Goal: Navigation & Orientation: Find specific page/section

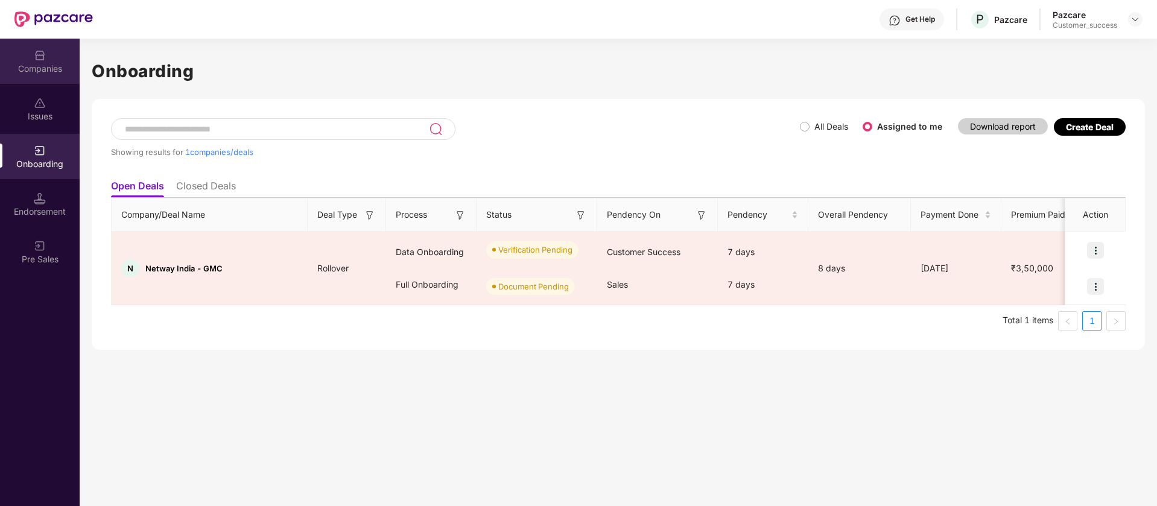
click at [56, 72] on div "Companies" at bounding box center [40, 69] width 80 height 12
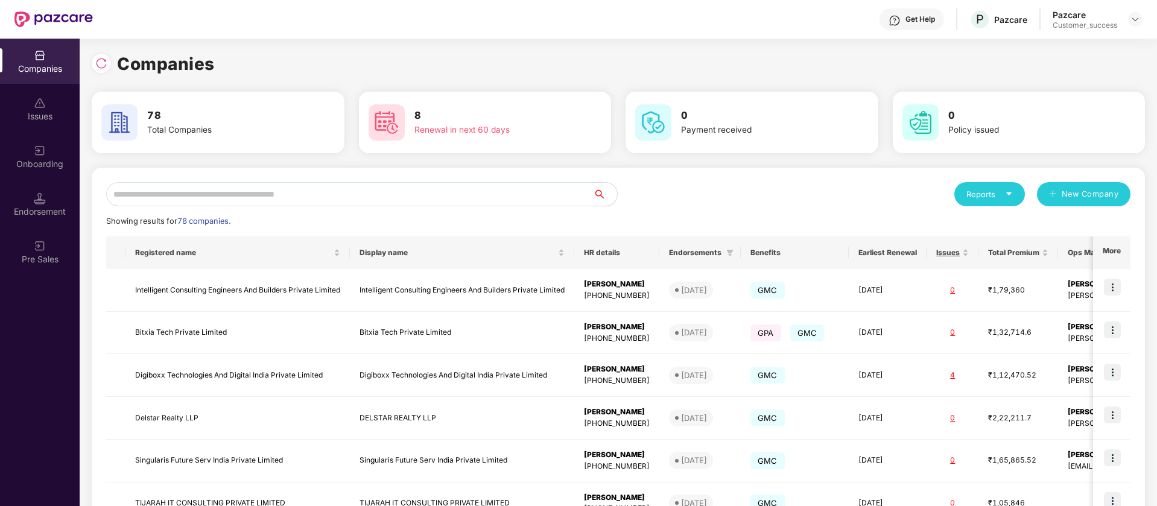
click at [184, 194] on input "text" at bounding box center [349, 194] width 487 height 24
click at [25, 153] on div "Onboarding" at bounding box center [40, 156] width 80 height 45
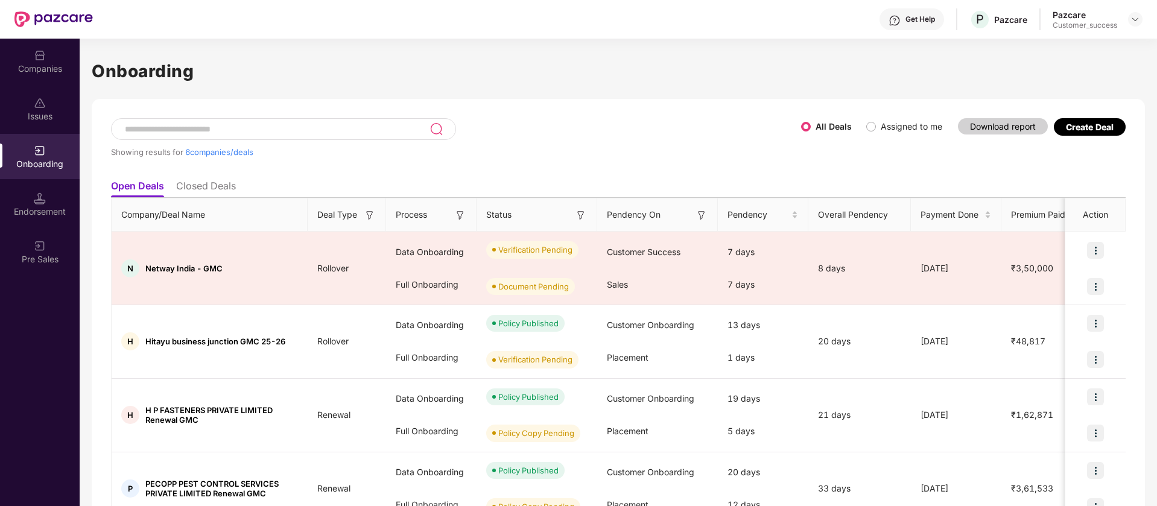
click at [1107, 131] on div "Create Deal" at bounding box center [1090, 127] width 48 height 10
click at [1136, 13] on div at bounding box center [1135, 19] width 14 height 14
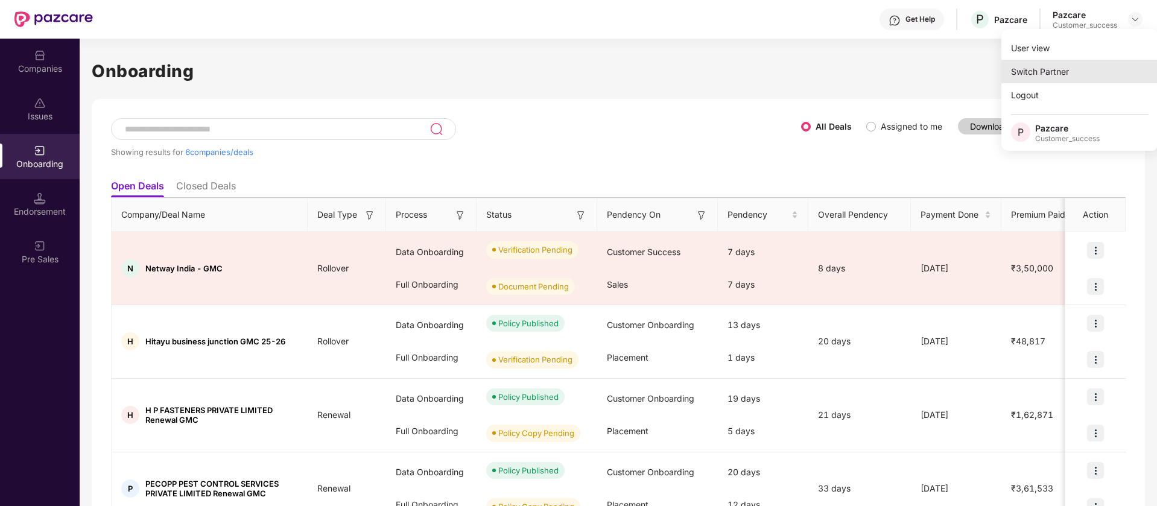
click at [1049, 77] on div "Switch Partner" at bounding box center [1080, 72] width 157 height 24
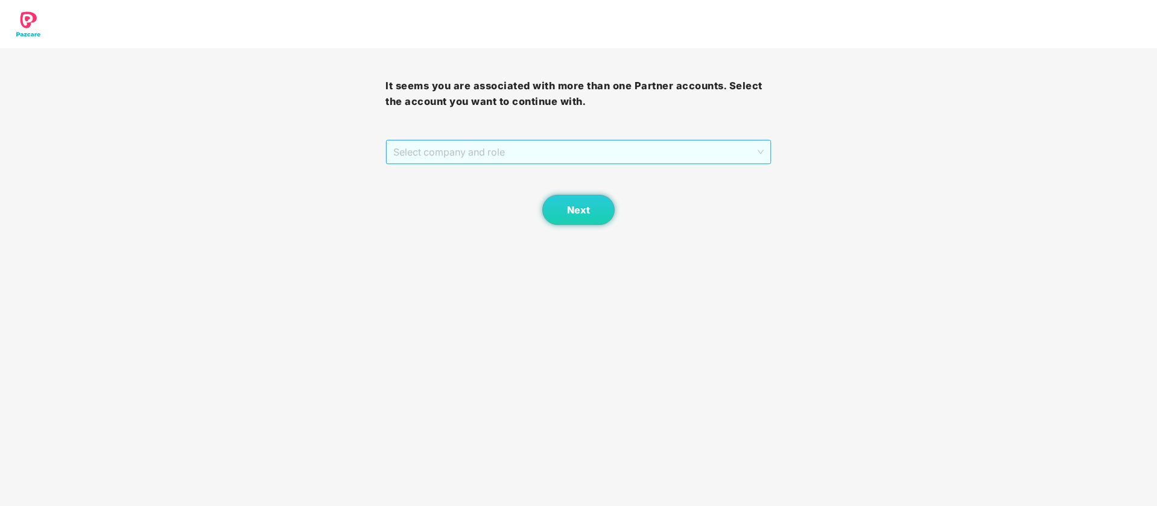
click at [565, 152] on span "Select company and role" at bounding box center [578, 152] width 370 height 23
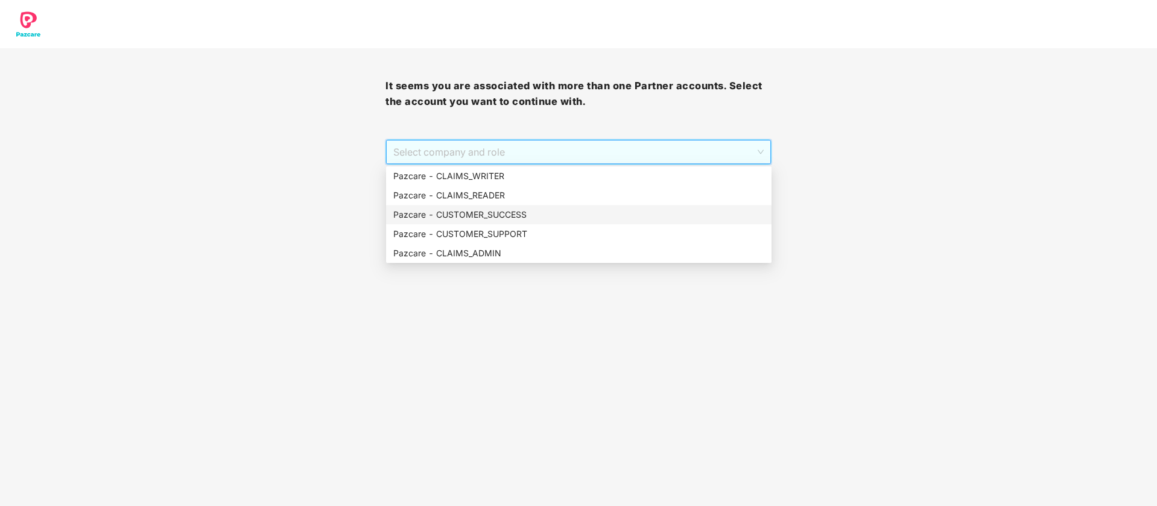
click at [532, 222] on div "Pazcare - CUSTOMER_SUCCESS" at bounding box center [579, 214] width 386 height 19
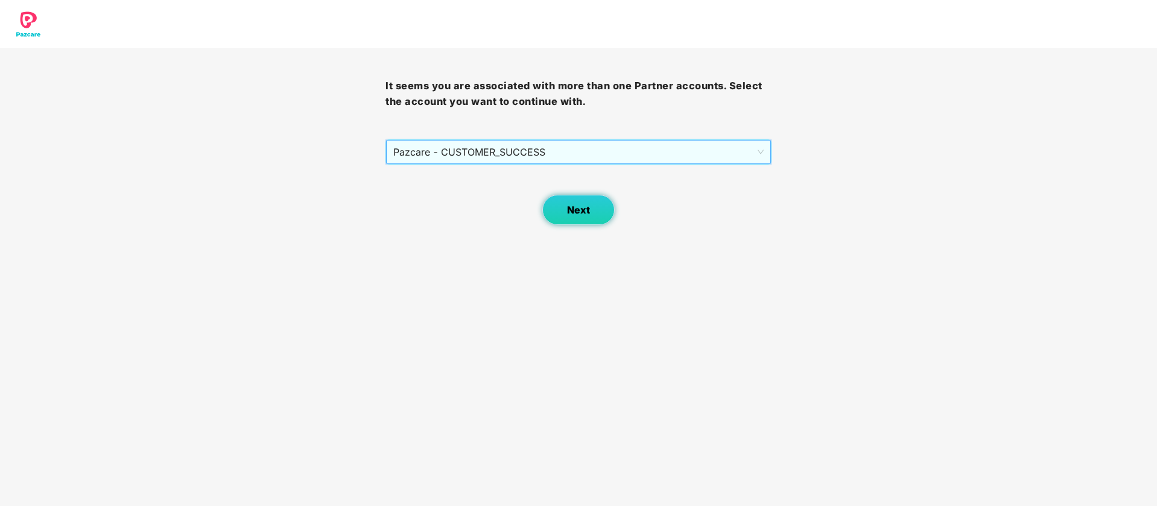
click at [598, 213] on button "Next" at bounding box center [578, 210] width 72 height 30
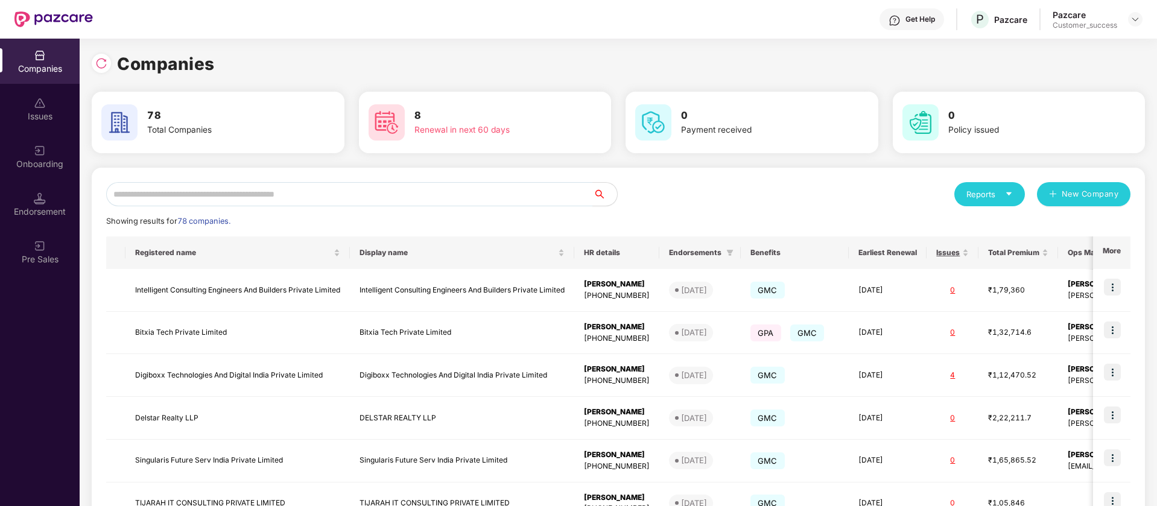
click at [101, 66] on img at bounding box center [101, 63] width 12 height 12
click at [486, 64] on div "Companies" at bounding box center [618, 64] width 1053 height 27
click at [637, 69] on div "Companies" at bounding box center [618, 64] width 1053 height 27
click at [322, 206] on input "text" at bounding box center [349, 194] width 487 height 24
